Goal: Check status: Check status

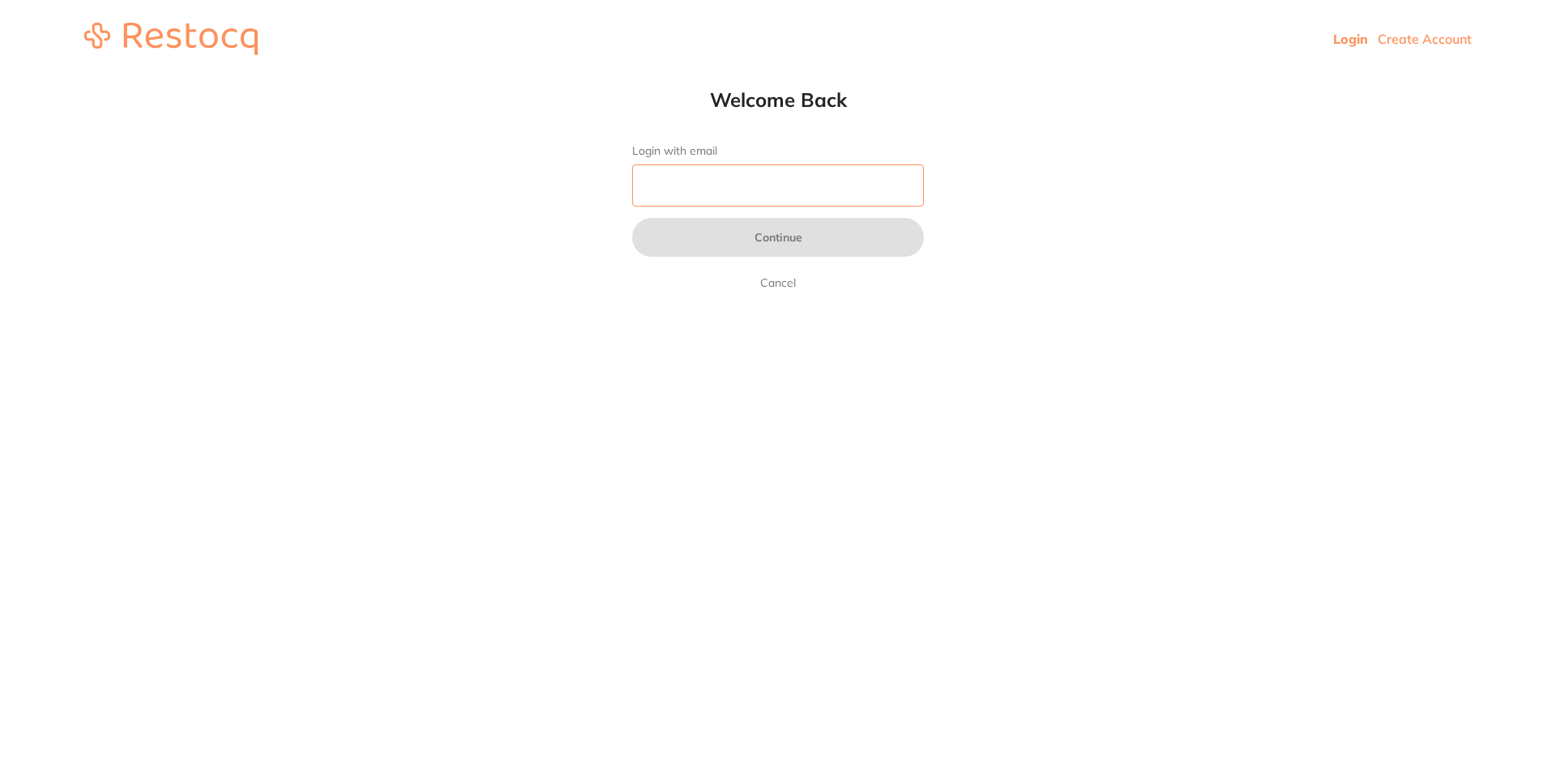
click at [796, 184] on input "Login with email" at bounding box center [778, 185] width 292 height 42
click at [762, 194] on input "Elder" at bounding box center [778, 185] width 292 height 42
click at [546, 78] on html "Login Create Account Welcome Back Login with email Elder Continue Cancel Welcom…" at bounding box center [778, 39] width 1556 height 78
type input "[EMAIL_ADDRESS][DOMAIN_NAME]"
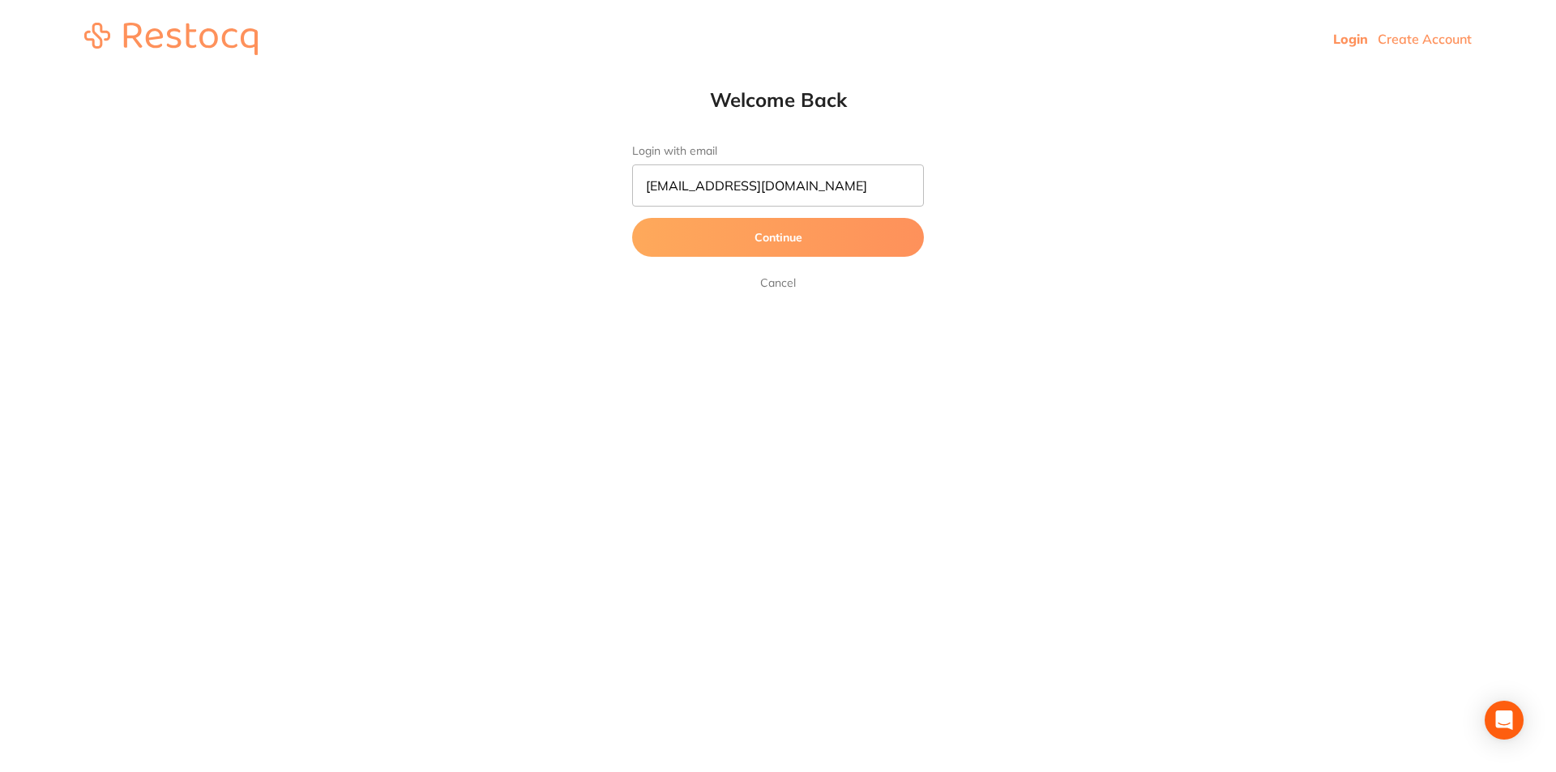
click at [751, 245] on button "Continue" at bounding box center [778, 237] width 292 height 39
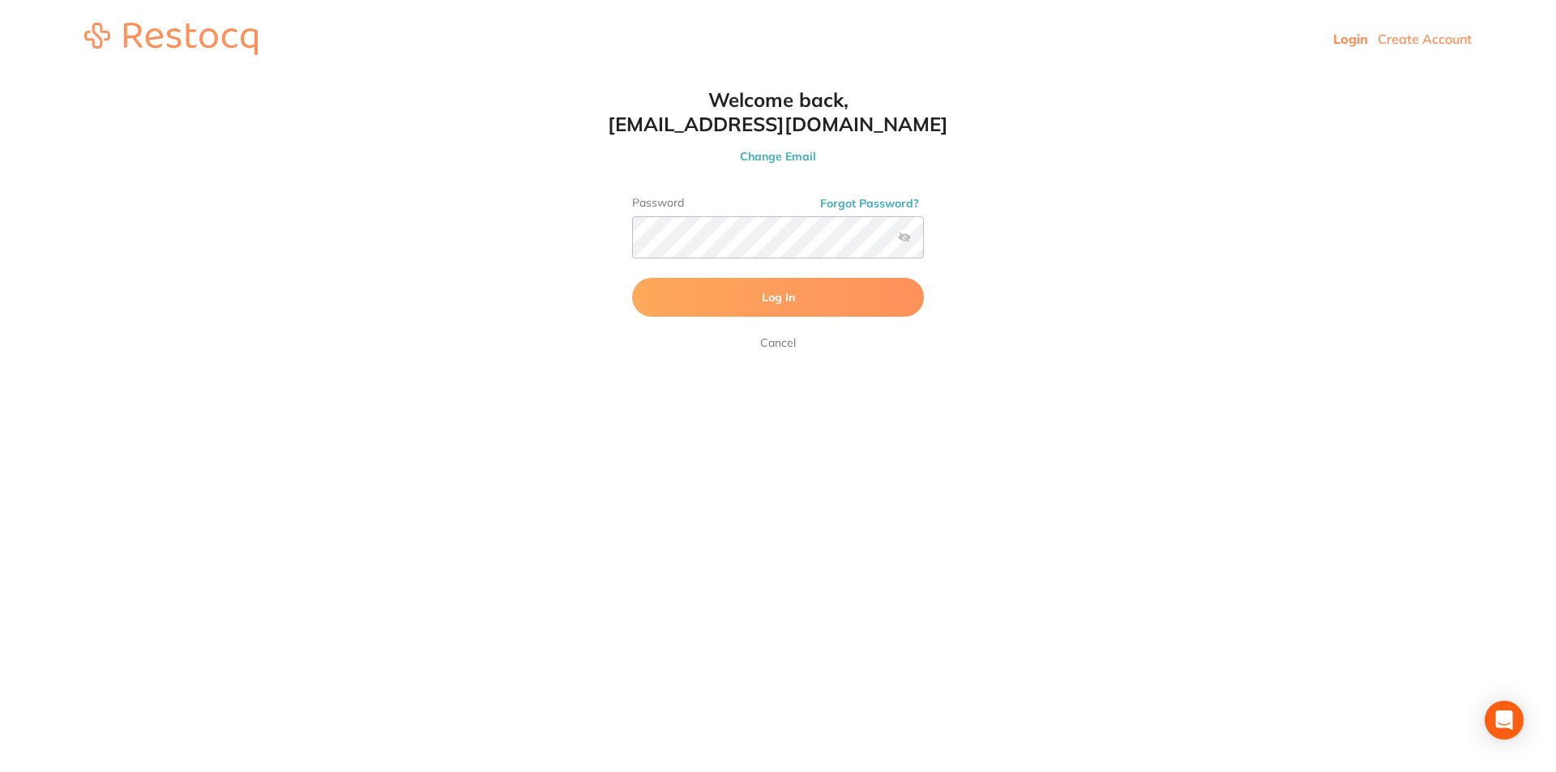
click at [772, 293] on span "Log In" at bounding box center [778, 297] width 33 height 15
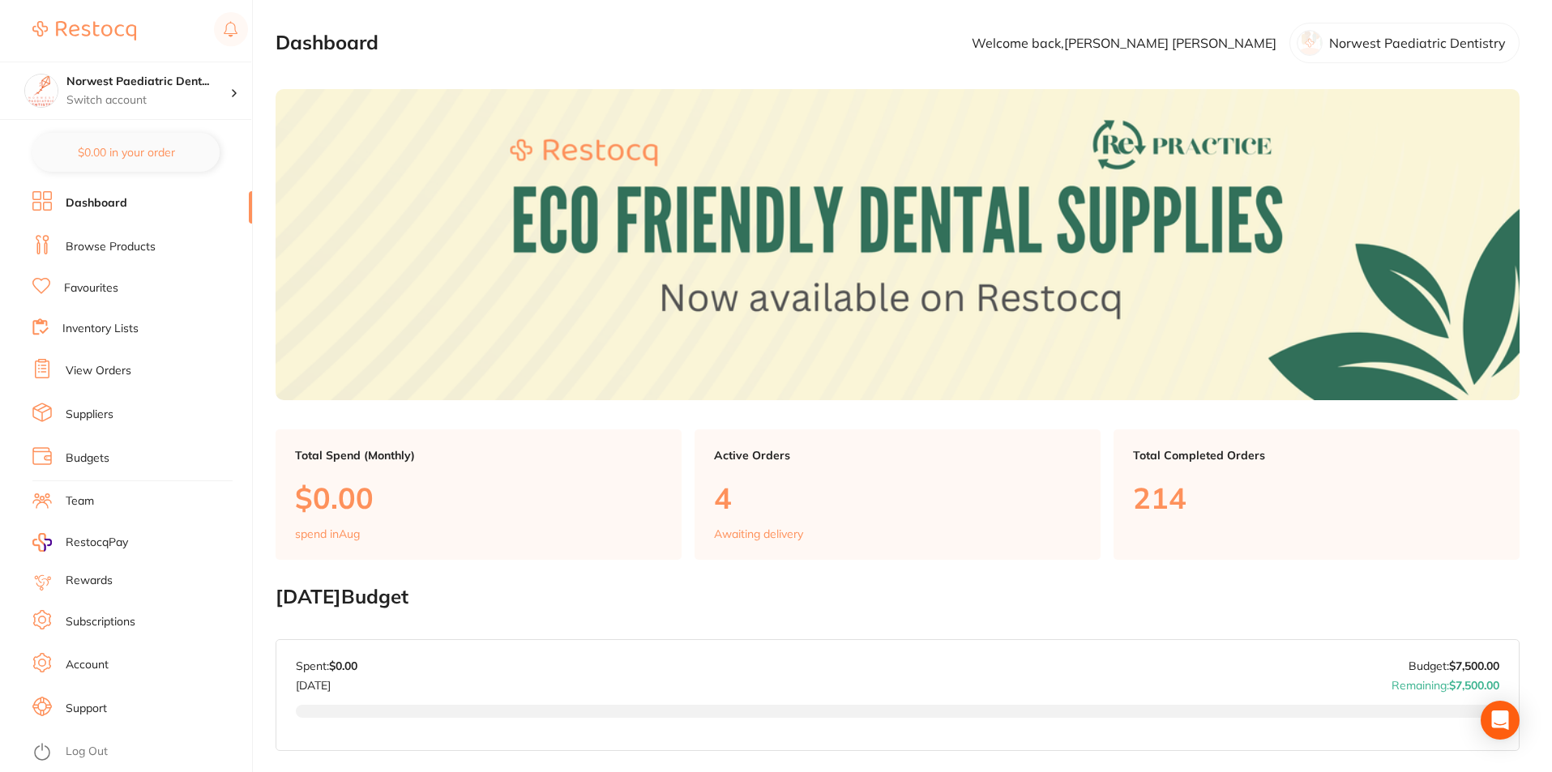
click at [113, 366] on link "View Orders" at bounding box center [99, 371] width 66 height 16
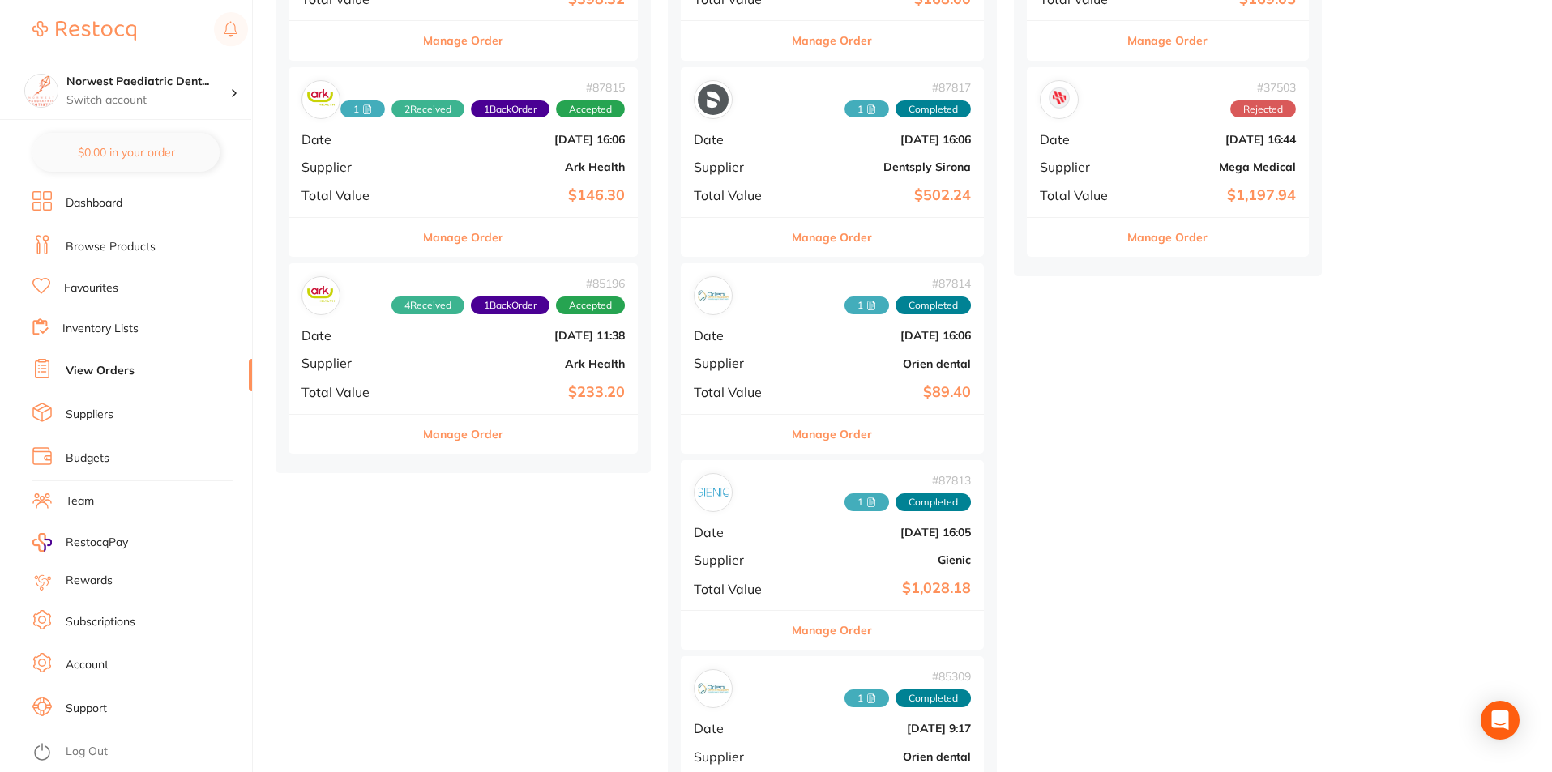
scroll to position [594, 0]
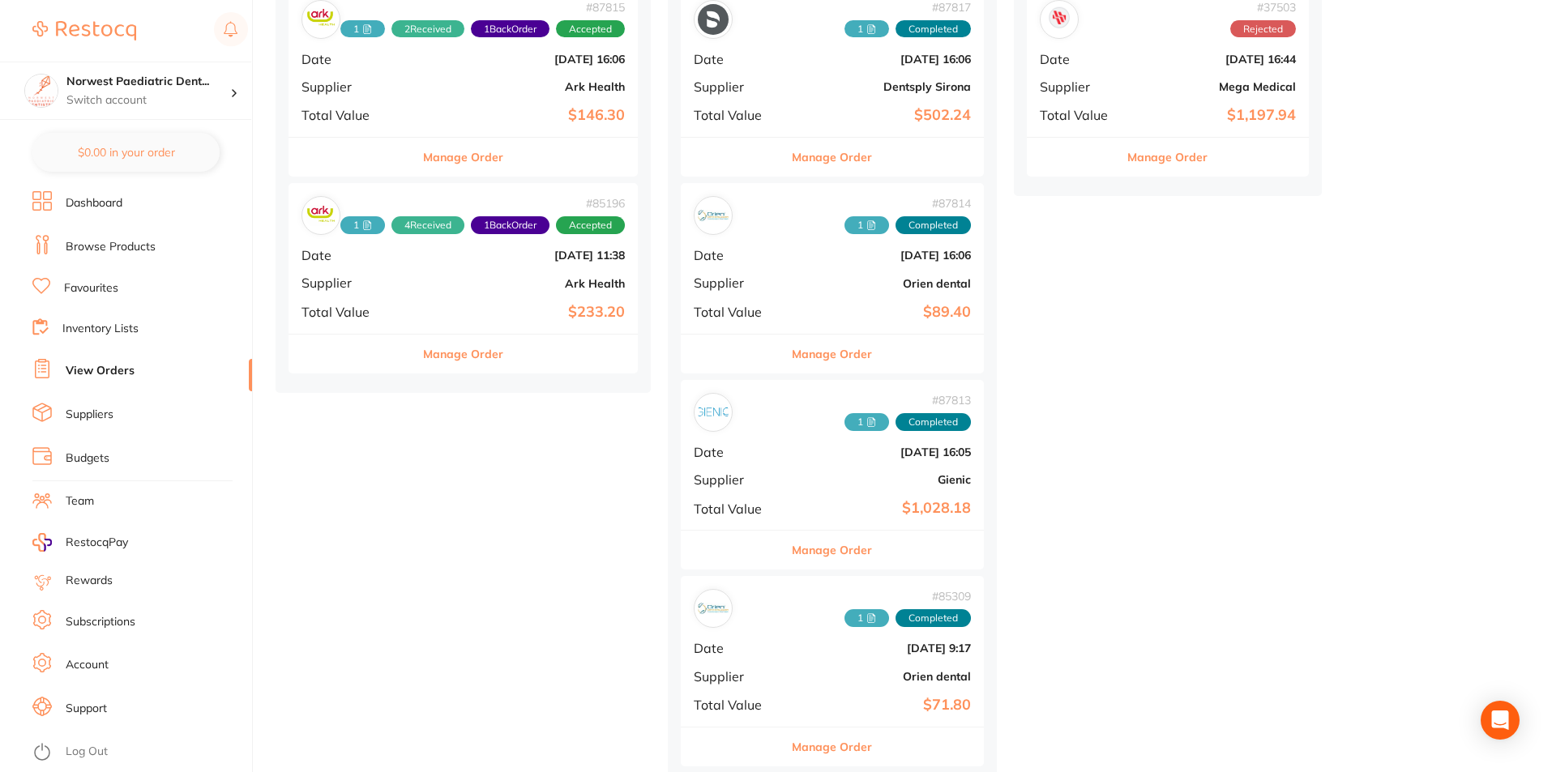
scroll to position [432, 0]
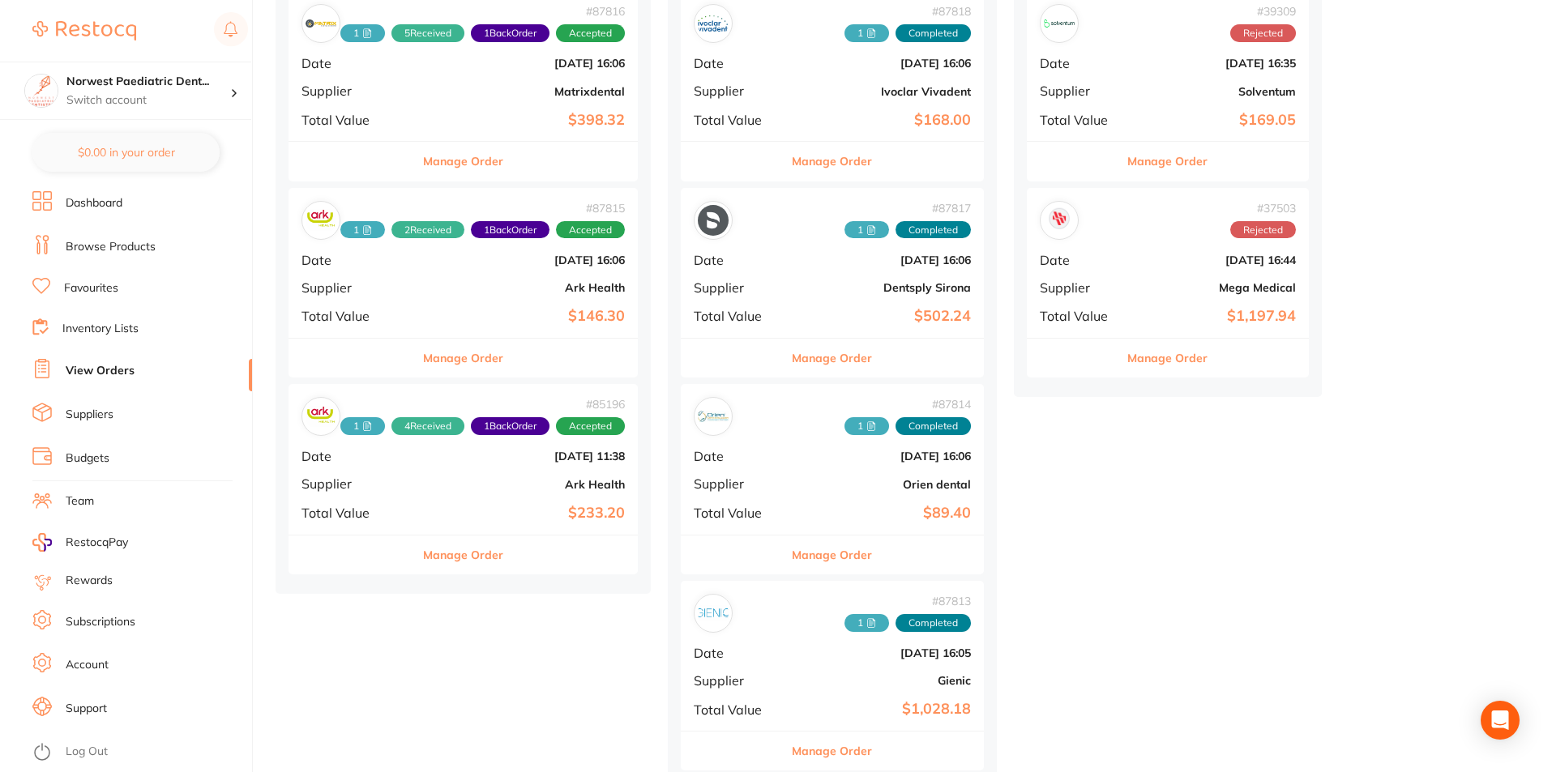
drag, startPoint x: 459, startPoint y: 436, endPoint x: 635, endPoint y: 420, distance: 176.5
click at [461, 437] on div "# 85196 1 4 Received 1 Back Order Accepted Date Jul 2 2025, 11:38 Supplier Ark …" at bounding box center [462, 459] width 349 height 150
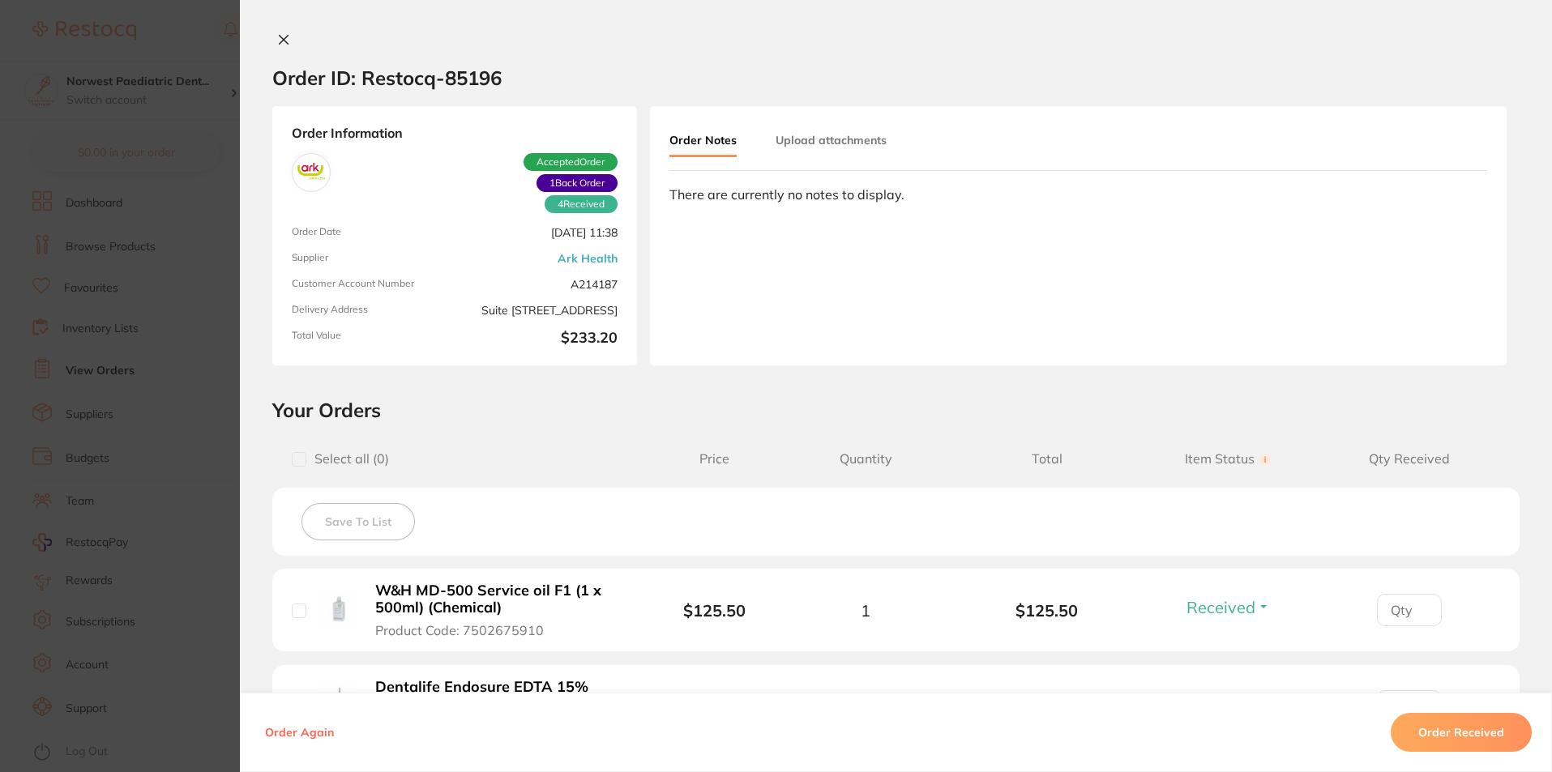
click at [846, 152] on button "Upload attachments" at bounding box center [830, 140] width 111 height 29
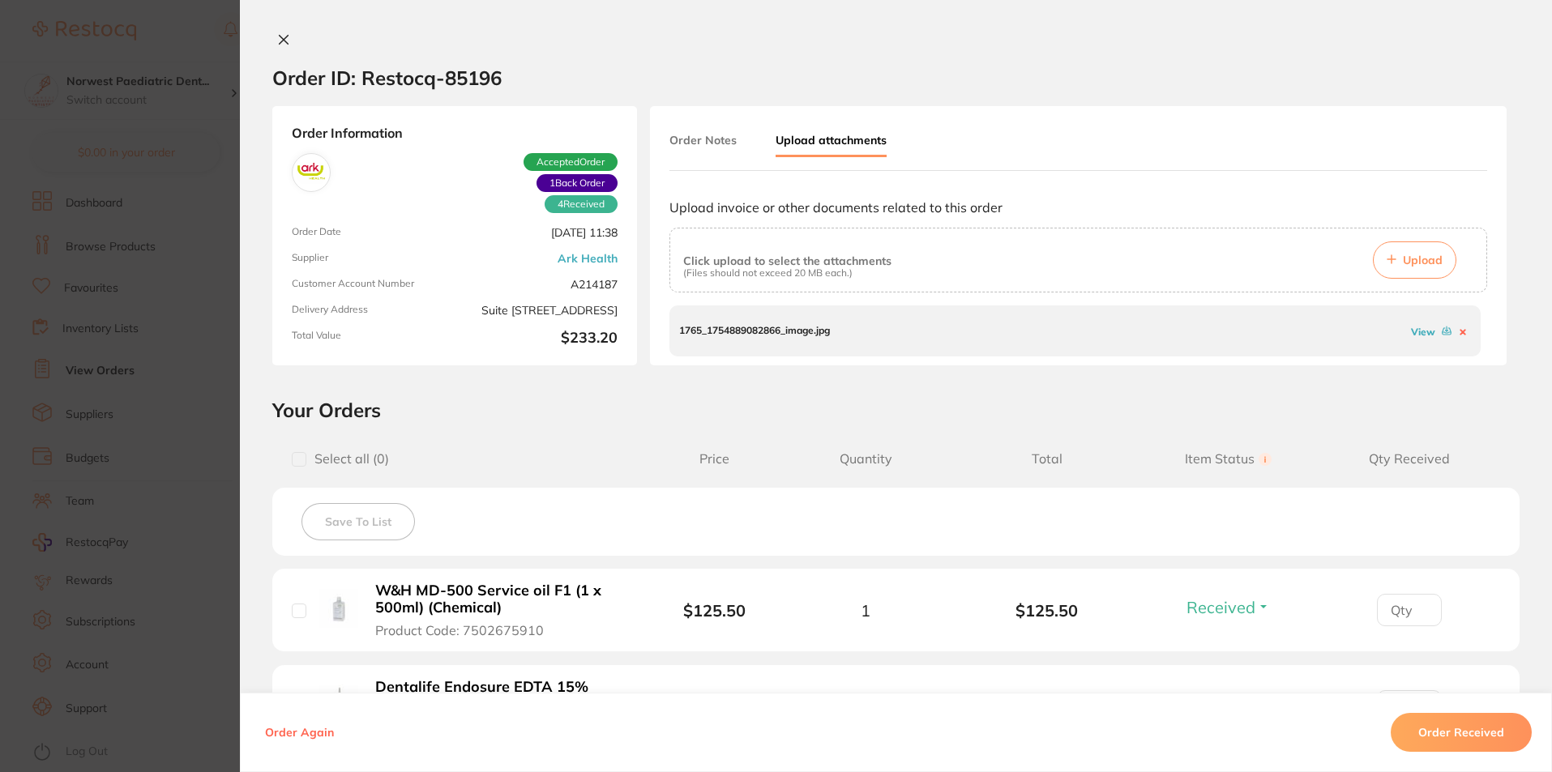
scroll to position [432, 0]
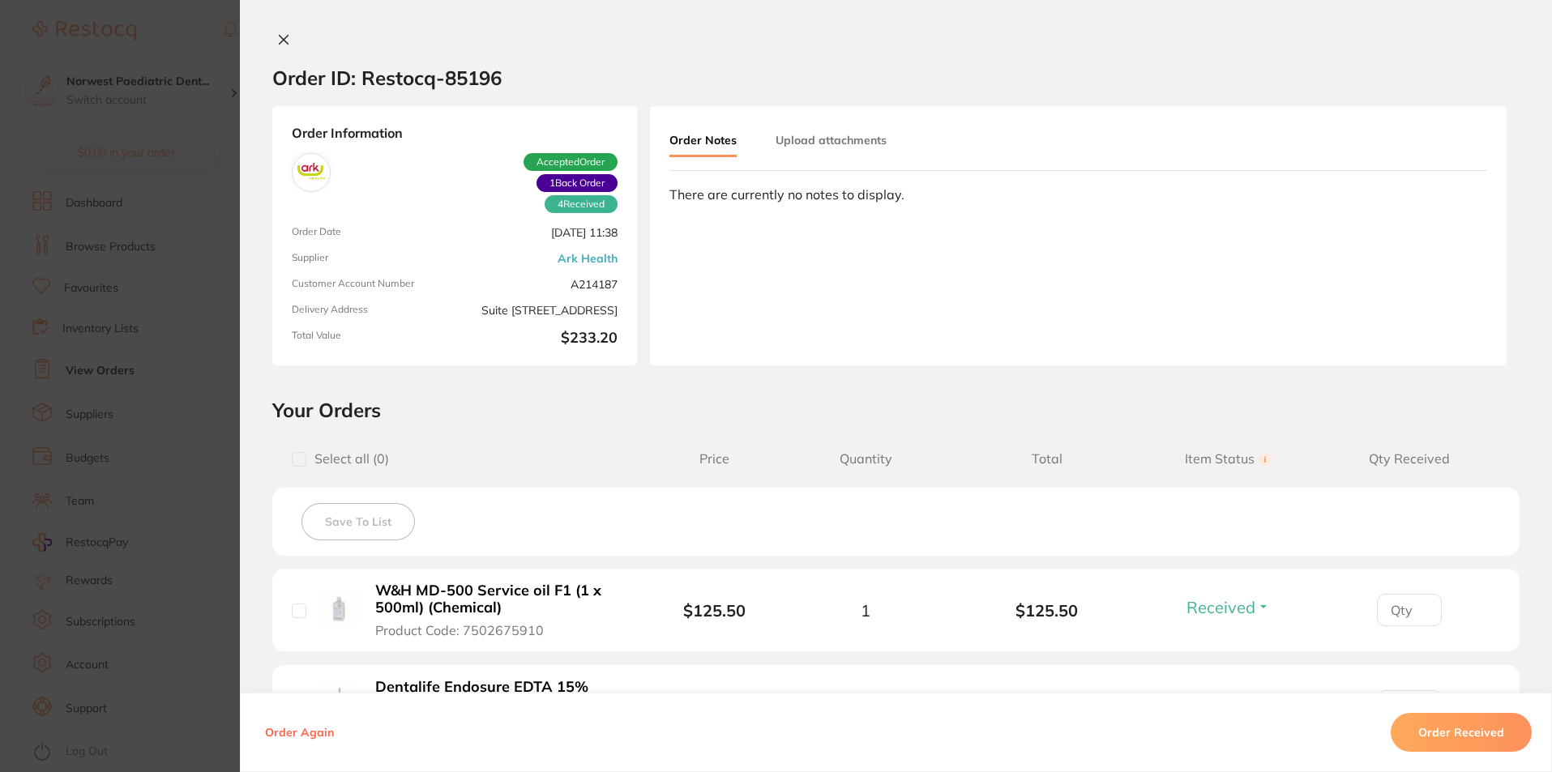
click at [822, 140] on button "Upload attachments" at bounding box center [830, 140] width 111 height 29
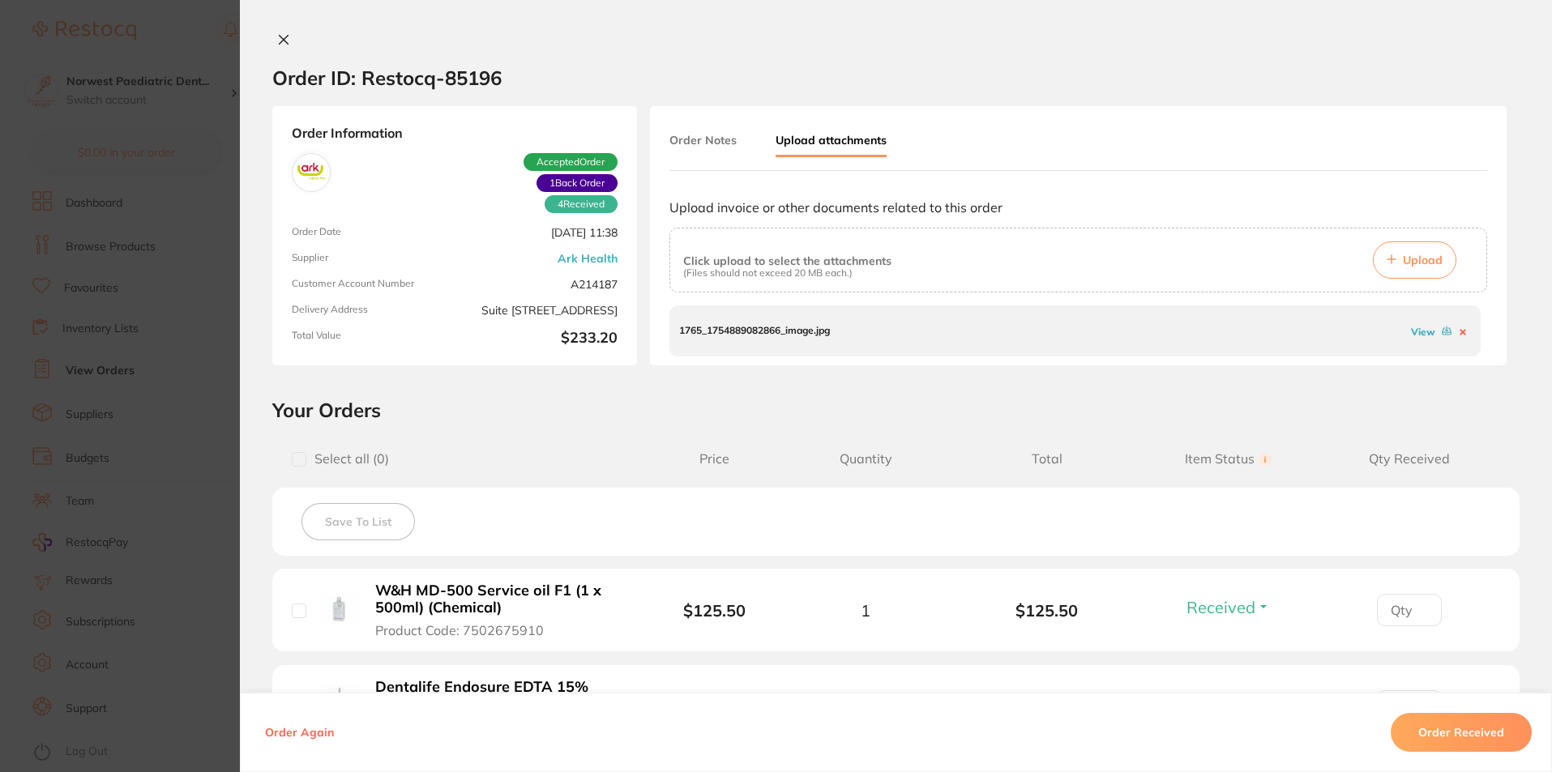
click at [109, 66] on section "Order ID: Restocq- 85196 Order Information 4 Received 1 Back Order Accepted Ord…" at bounding box center [776, 386] width 1552 height 772
click at [285, 39] on h2 "View Orders" at bounding box center [913, 30] width 1276 height 23
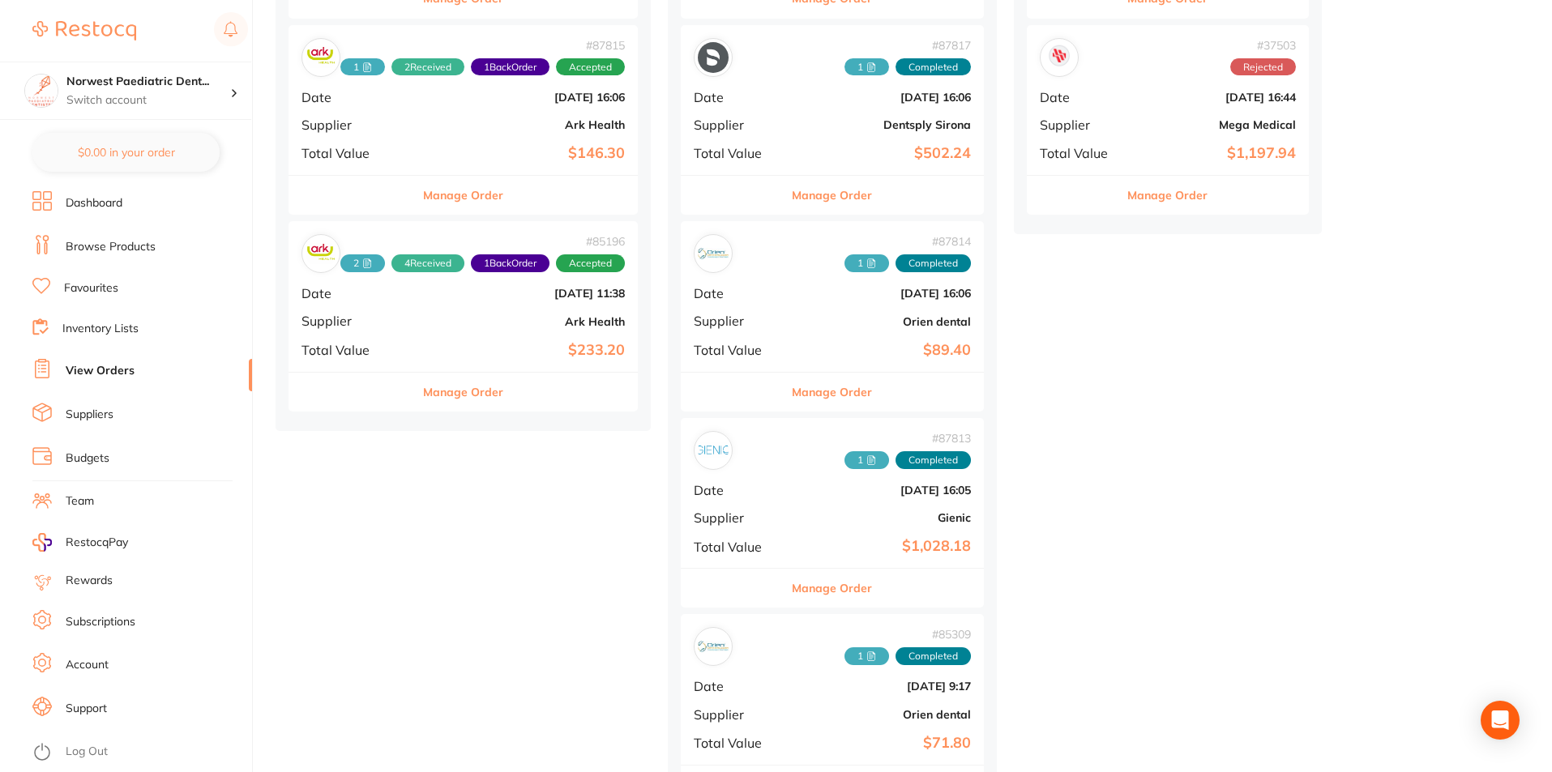
scroll to position [594, 0]
click at [463, 296] on b "[DATE] 11:38" at bounding box center [521, 294] width 207 height 13
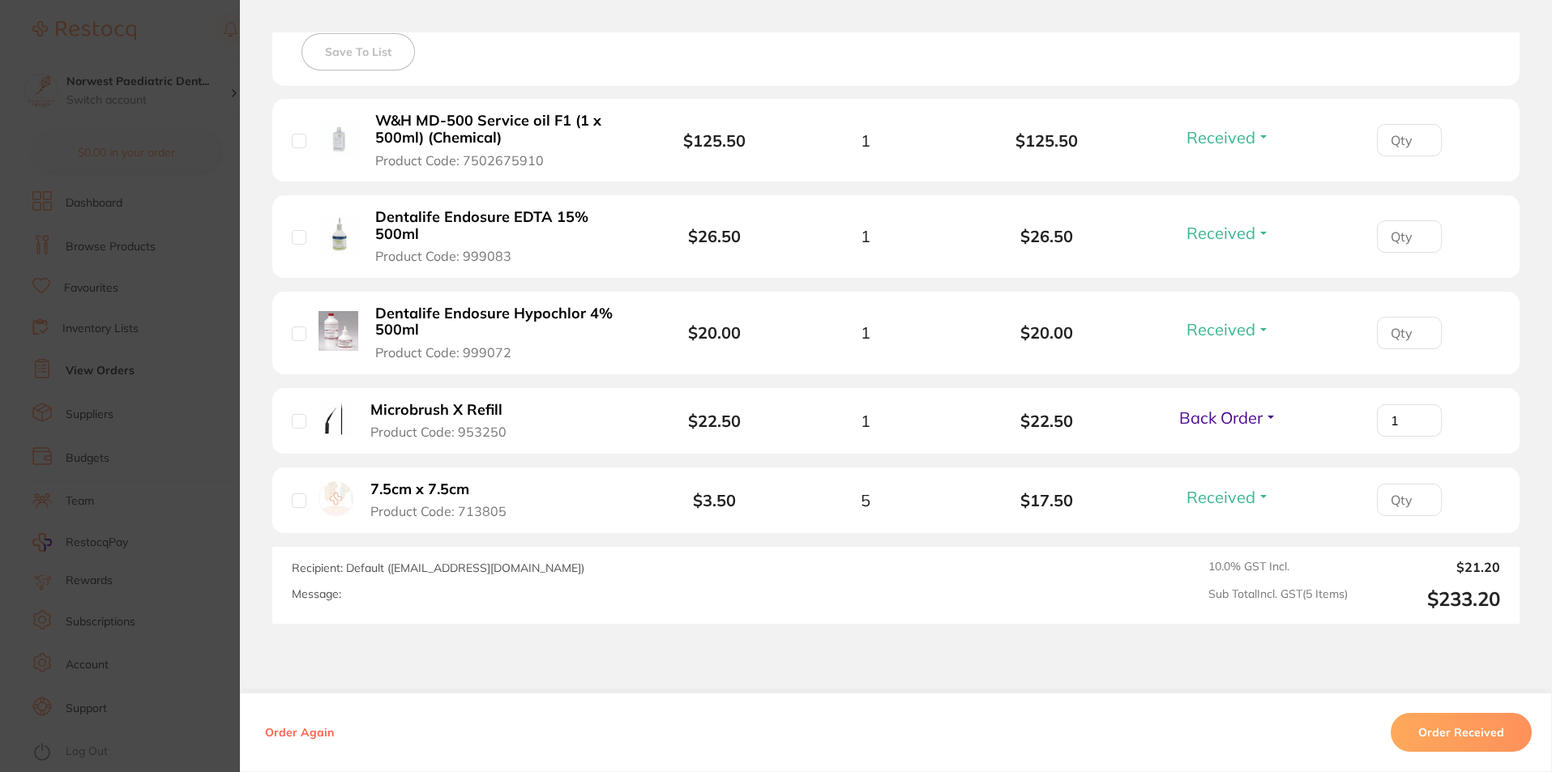
scroll to position [486, 0]
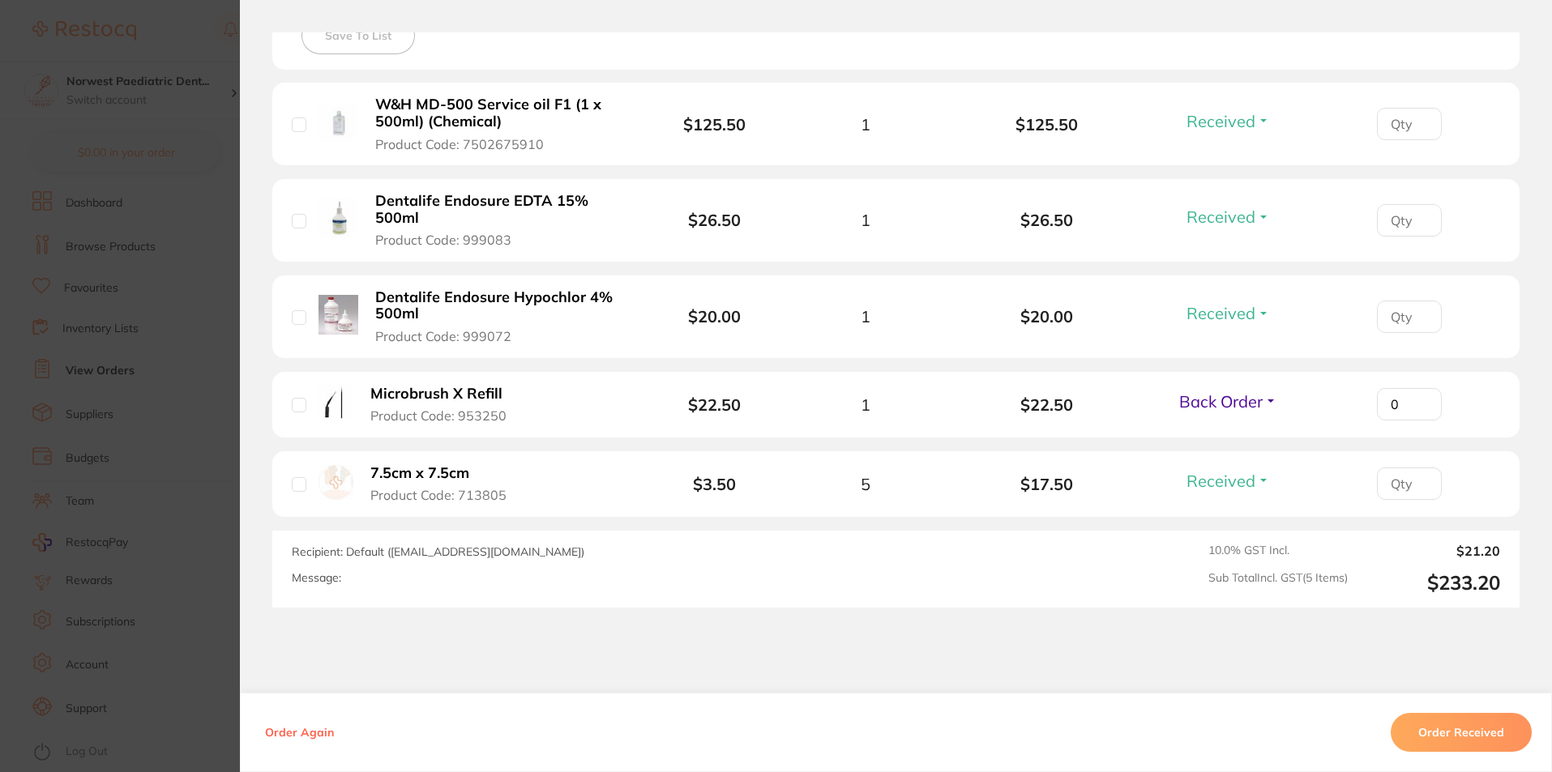
type input "0"
click at [1421, 140] on input "0" at bounding box center [1409, 124] width 65 height 32
click at [1254, 403] on span "Back Order" at bounding box center [1220, 401] width 83 height 20
click at [1226, 438] on span "Received" at bounding box center [1227, 436] width 41 height 12
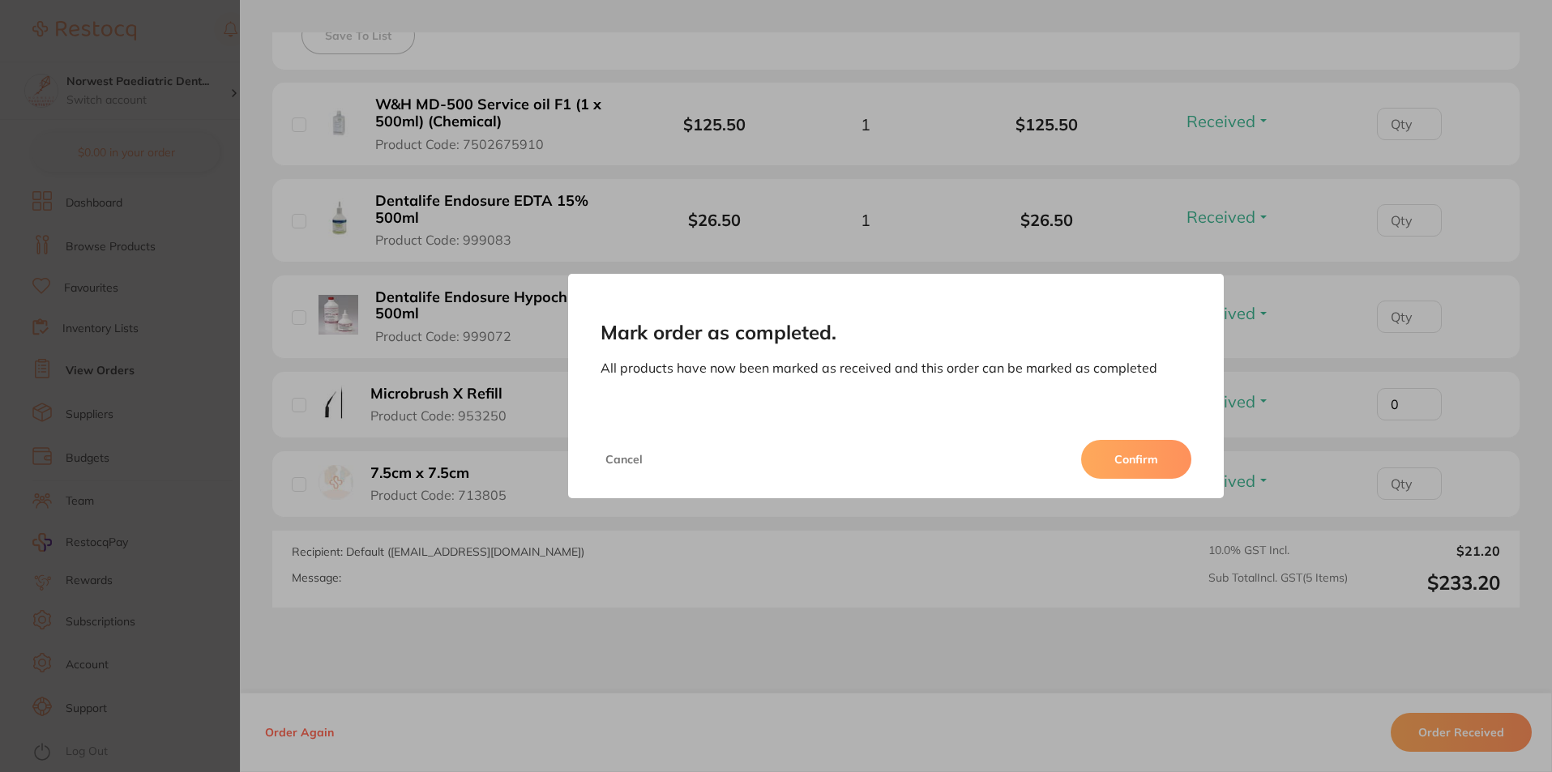
click at [1121, 448] on button "Confirm" at bounding box center [1136, 459] width 110 height 39
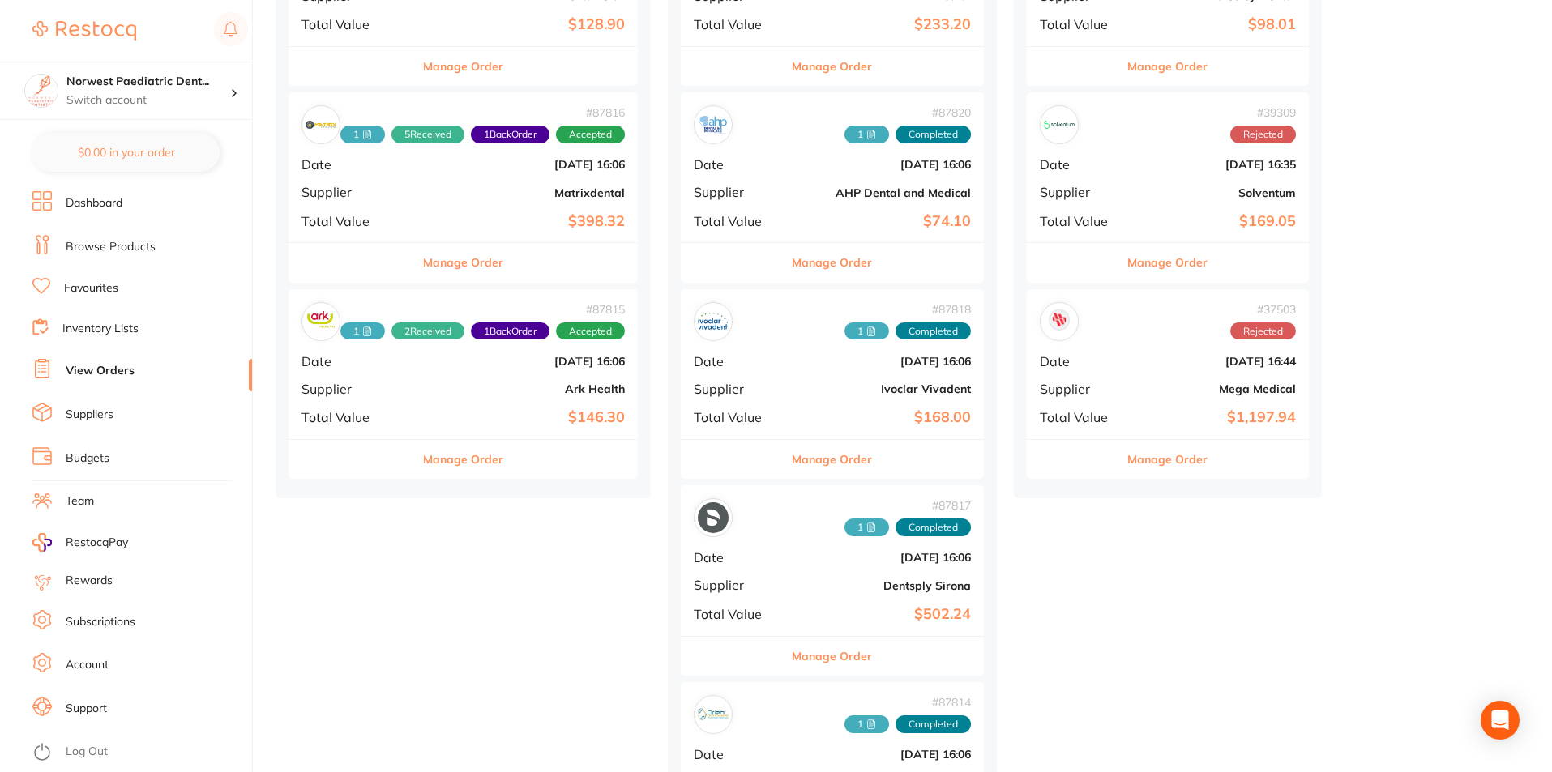
scroll to position [378, 0]
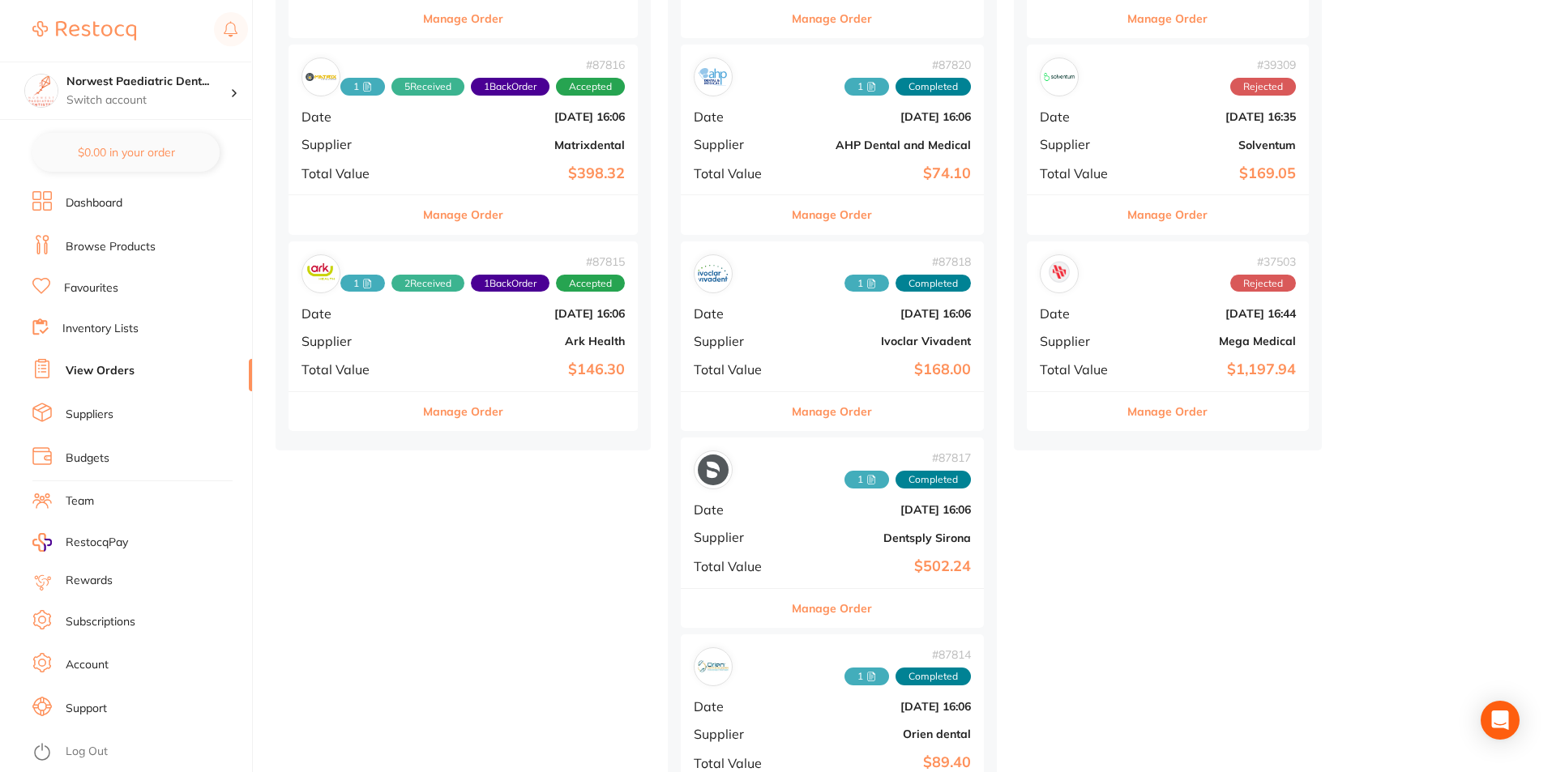
click at [494, 339] on b "Ark Health" at bounding box center [521, 341] width 207 height 13
